Goal: Information Seeking & Learning: Learn about a topic

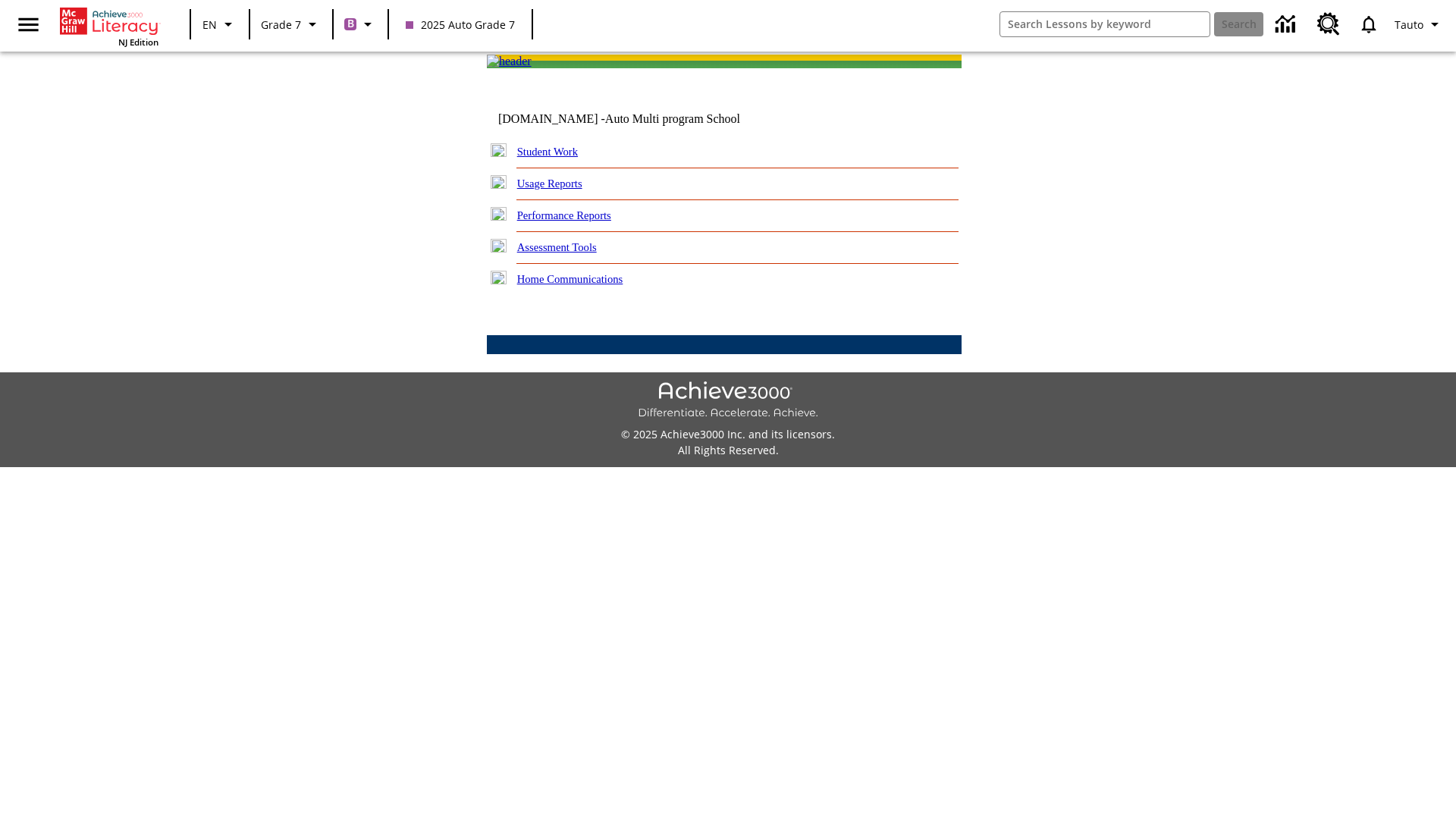
click at [580, 222] on link "Performance Reports" at bounding box center [564, 215] width 94 height 12
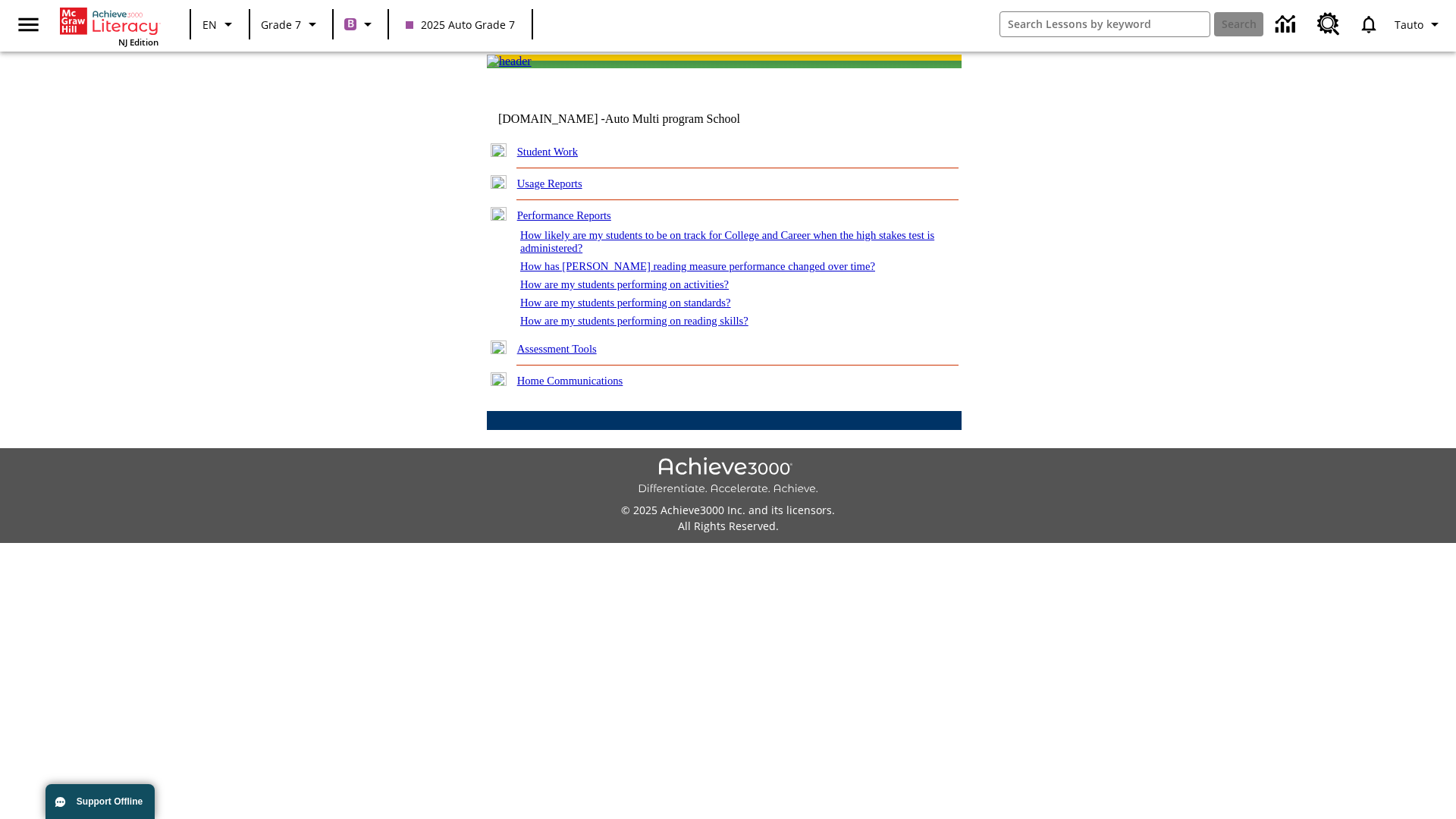
click at [689, 272] on link "How has [PERSON_NAME] reading measure performance changed over time?" at bounding box center [697, 266] width 355 height 12
